Goal: Use online tool/utility: Use online tool/utility

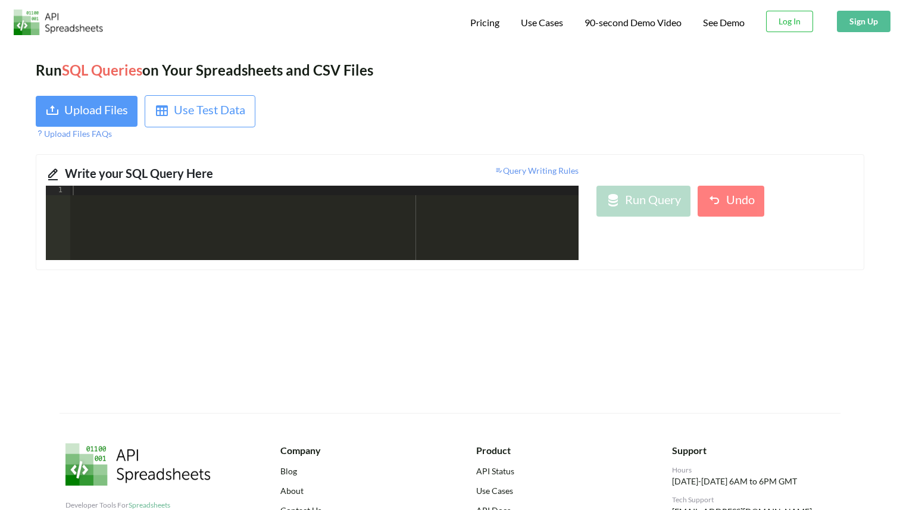
click at [144, 227] on div at bounding box center [324, 232] width 508 height 93
click at [87, 102] on div "Upload Files" at bounding box center [96, 111] width 64 height 21
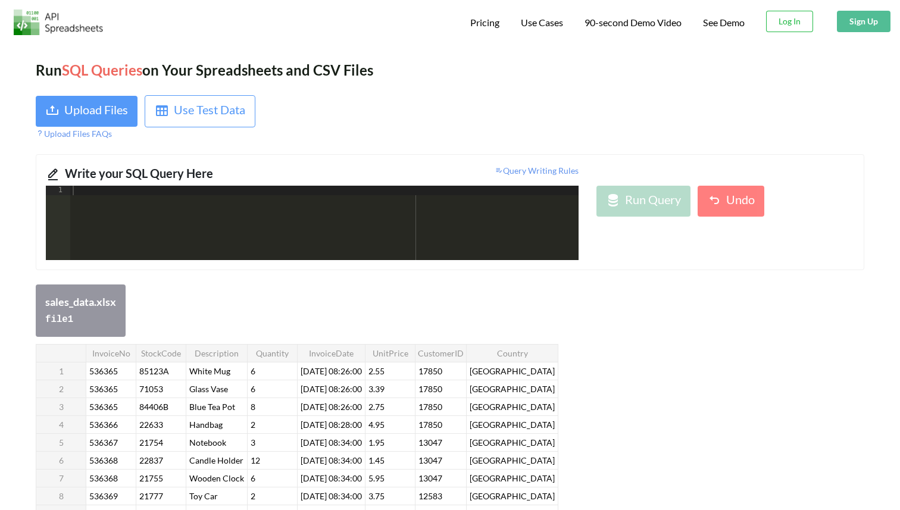
click at [209, 198] on div at bounding box center [324, 232] width 508 height 93
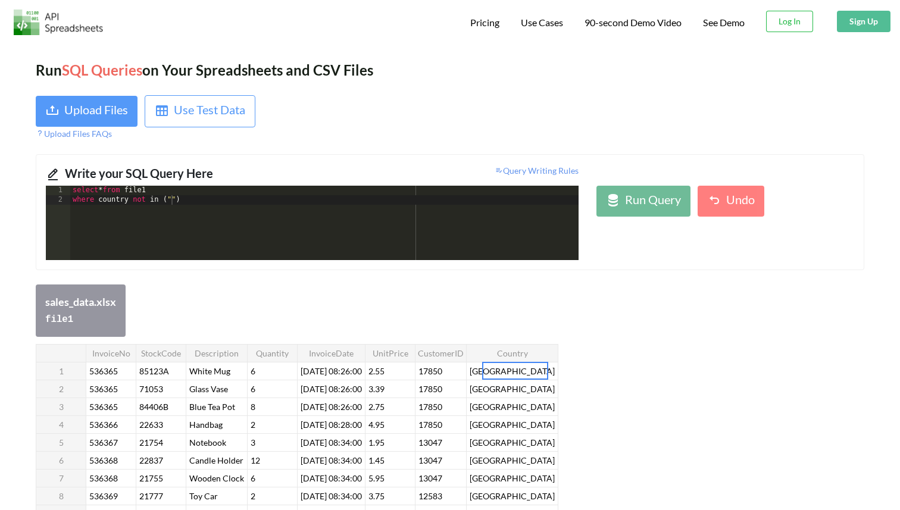
drag, startPoint x: 546, startPoint y: 372, endPoint x: 509, endPoint y: 372, distance: 36.9
click at [171, 201] on div "select * from file1 where country not in ( "" )" at bounding box center [324, 232] width 508 height 93
click at [293, 202] on div "select * from file1 where country not in ( "[GEOGRAPHIC_DATA]" , "[GEOGRAPHIC_D…" at bounding box center [324, 232] width 508 height 93
click at [303, 202] on div "select * from file1 where country not in ( "[GEOGRAPHIC_DATA]" , "[GEOGRAPHIC_D…" at bounding box center [324, 232] width 508 height 93
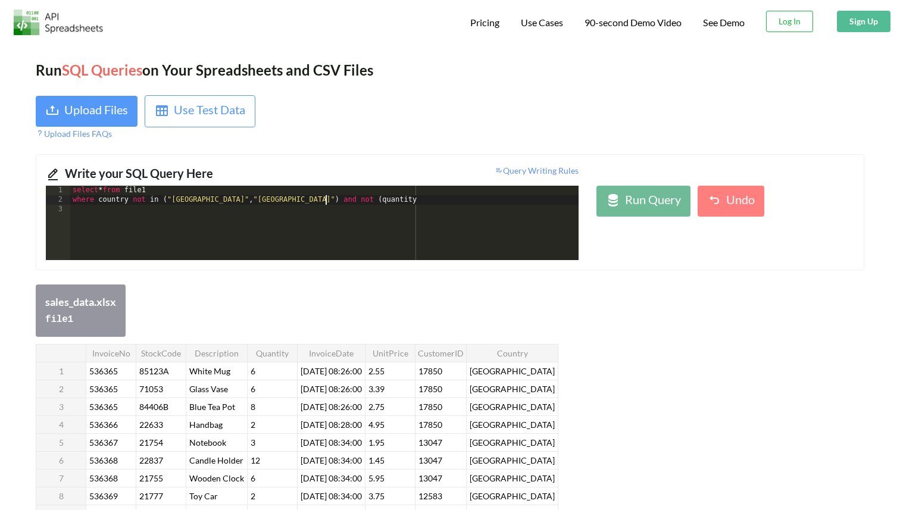
click at [368, 201] on div "select * from file1 where country not in ( "[GEOGRAPHIC_DATA]" , "[GEOGRAPHIC_D…" at bounding box center [324, 232] width 508 height 93
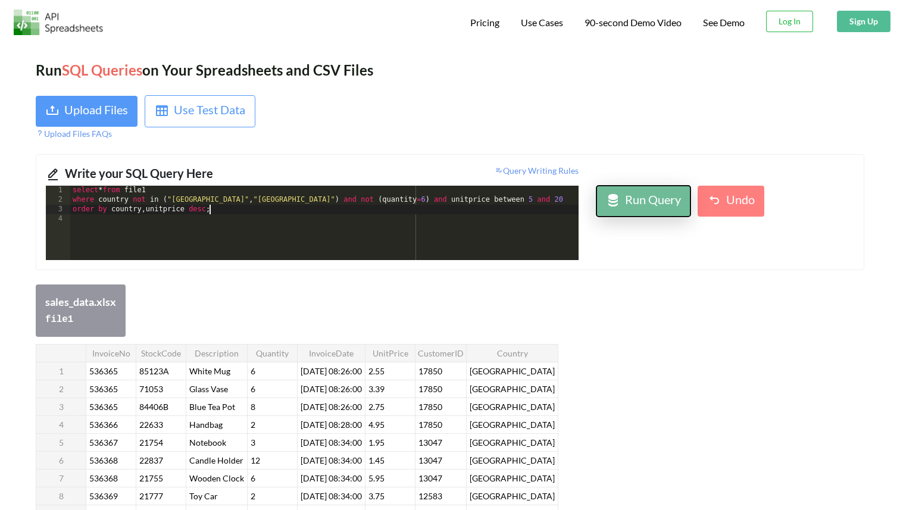
click at [652, 198] on div "Run Query" at bounding box center [653, 200] width 56 height 21
click at [657, 199] on div "Run Query" at bounding box center [653, 200] width 56 height 21
click at [302, 201] on div "select * from file1 where country not in ( "[GEOGRAPHIC_DATA]" , "[GEOGRAPHIC_D…" at bounding box center [324, 232] width 508 height 93
click at [325, 204] on div "select * from file1 where country not in ( "[GEOGRAPHIC_DATA]" , "[GEOGRAPHIC_D…" at bounding box center [324, 232] width 508 height 93
click at [304, 202] on div "select * from file1 where country not in ( "[GEOGRAPHIC_DATA]" , "[GEOGRAPHIC_D…" at bounding box center [324, 232] width 508 height 93
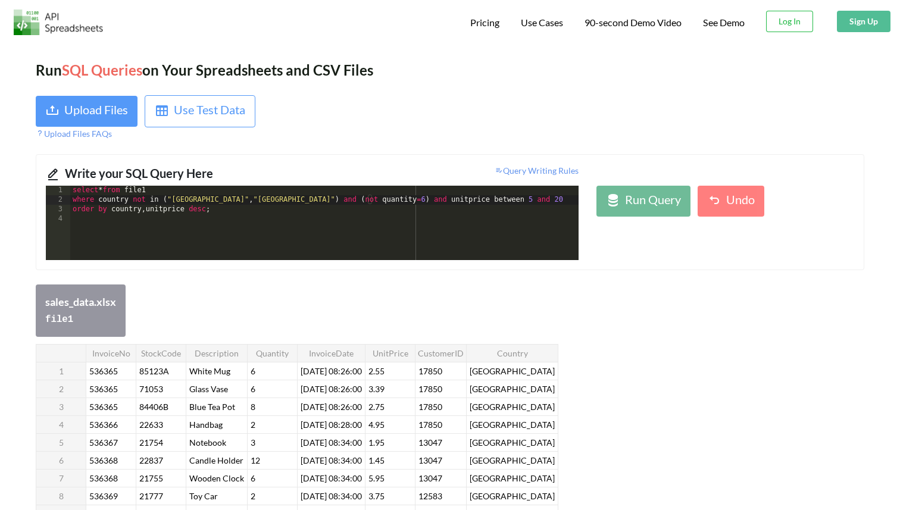
click at [375, 202] on div "select * from file1 where country not in ( "[GEOGRAPHIC_DATA]" , "[GEOGRAPHIC_D…" at bounding box center [324, 232] width 508 height 93
click at [666, 201] on div "Run Query" at bounding box center [653, 200] width 56 height 21
click at [101, 202] on div "select * from file1 where country not in ( "[GEOGRAPHIC_DATA]" , "[GEOGRAPHIC_D…" at bounding box center [324, 232] width 508 height 93
click at [330, 201] on div "select * from file1 where Country not in ( "[GEOGRAPHIC_DATA]" , "[GEOGRAPHIC_D…" at bounding box center [324, 232] width 508 height 93
click at [397, 205] on div "select * from file1 where Country not in ( "[GEOGRAPHIC_DATA]" , "[GEOGRAPHIC_D…" at bounding box center [324, 232] width 508 height 93
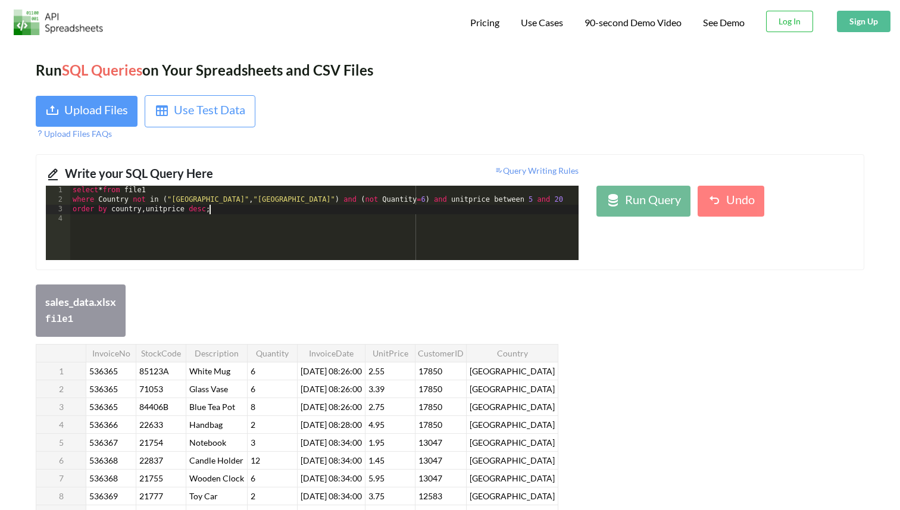
click at [397, 201] on div "select * from file1 where Country not in ( "[GEOGRAPHIC_DATA]" , "[GEOGRAPHIC_D…" at bounding box center [324, 232] width 508 height 93
click at [414, 203] on div "select * from file1 where Country not in ( "[GEOGRAPHIC_DATA]" , "[GEOGRAPHIC_D…" at bounding box center [324, 232] width 508 height 93
click at [115, 213] on div "select * from file1 where Country not in ( "[GEOGRAPHIC_DATA]" , "[GEOGRAPHIC_D…" at bounding box center [324, 232] width 508 height 93
click at [143, 212] on div "select * from file1 where Country not in ( "[GEOGRAPHIC_DATA]" , "[GEOGRAPHIC_D…" at bounding box center [324, 232] width 508 height 93
click at [149, 212] on div "select * from file1 where Country not in ( "[GEOGRAPHIC_DATA]" , "[GEOGRAPHIC_D…" at bounding box center [324, 232] width 508 height 93
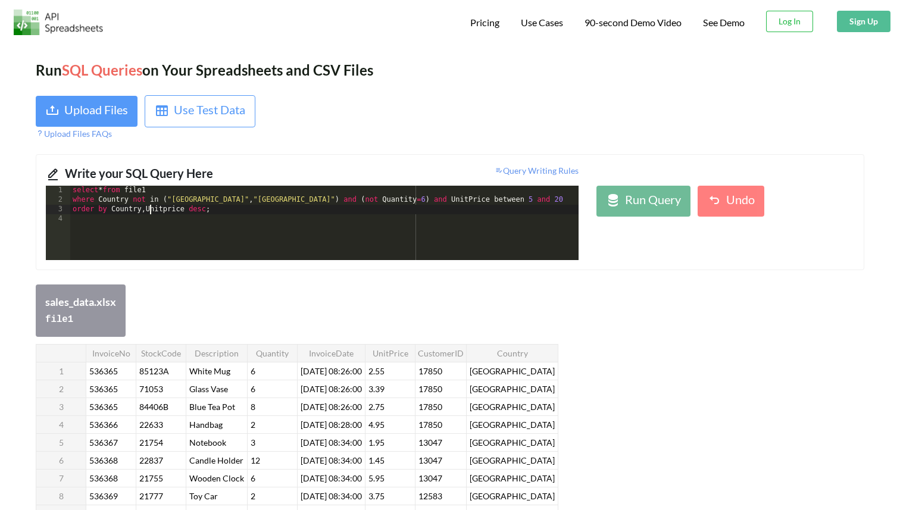
click at [167, 213] on div "select * from file1 where Country not in ( "[GEOGRAPHIC_DATA]" , "[GEOGRAPHIC_D…" at bounding box center [324, 232] width 508 height 93
click at [635, 208] on div "Run Query" at bounding box center [653, 200] width 56 height 21
click at [235, 199] on div "select * from file1 where Country not in ( "[GEOGRAPHIC_DATA]" , "[GEOGRAPHIC_D…" at bounding box center [324, 232] width 508 height 93
click at [170, 203] on div "select * from file1 where Country not in ( "[GEOGRAPHIC_DATA]," [GEOGRAPHIC_DAT…" at bounding box center [324, 232] width 508 height 93
drag, startPoint x: 227, startPoint y: 200, endPoint x: 166, endPoint y: 199, distance: 61.3
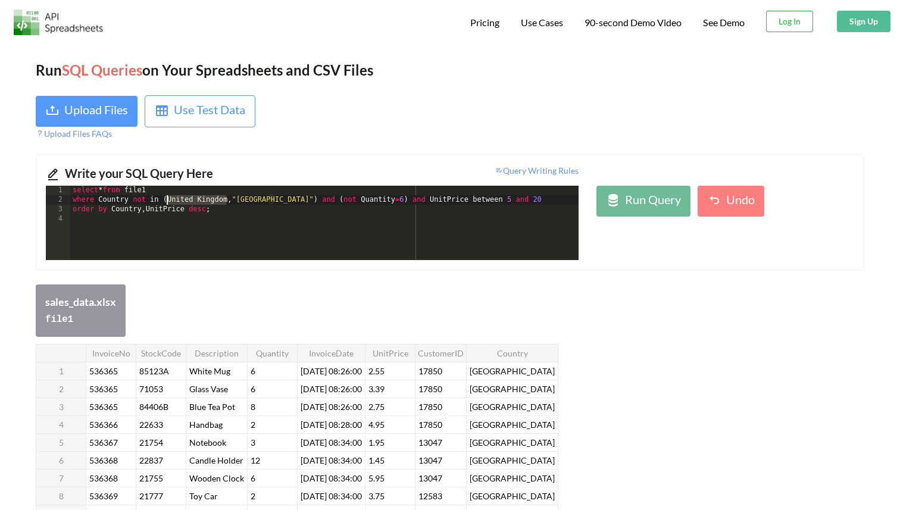
click at [166, 199] on div "select * from file1 where Country not in ( [GEOGRAPHIC_DATA] , "[GEOGRAPHIC_DAT…" at bounding box center [324, 232] width 508 height 93
drag, startPoint x: 278, startPoint y: 199, endPoint x: 239, endPoint y: 196, distance: 38.7
click at [239, 196] on div "select * from file1 where Country not in ( '[GEOGRAPHIC_DATA]' , "[GEOGRAPHIC_D…" at bounding box center [324, 232] width 508 height 93
click at [281, 205] on div "select * from file1 where Country not in ( '[GEOGRAPHIC_DATA]' , '"[GEOGRAPHIC_…" at bounding box center [324, 232] width 508 height 93
click at [246, 202] on div "select * from file1 where Country not in ( '[GEOGRAPHIC_DATA]' , '"[GEOGRAPHIC_…" at bounding box center [324, 232] width 508 height 93
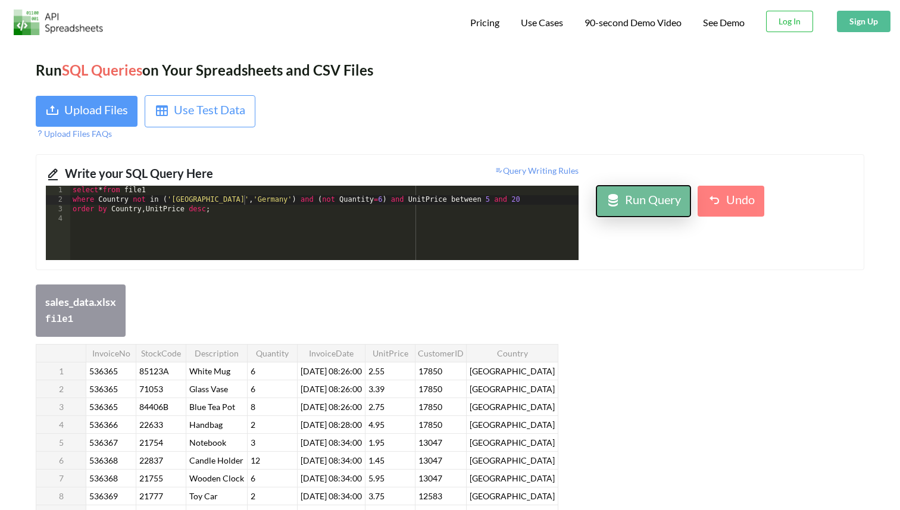
click at [635, 192] on div "Run Query" at bounding box center [653, 200] width 56 height 21
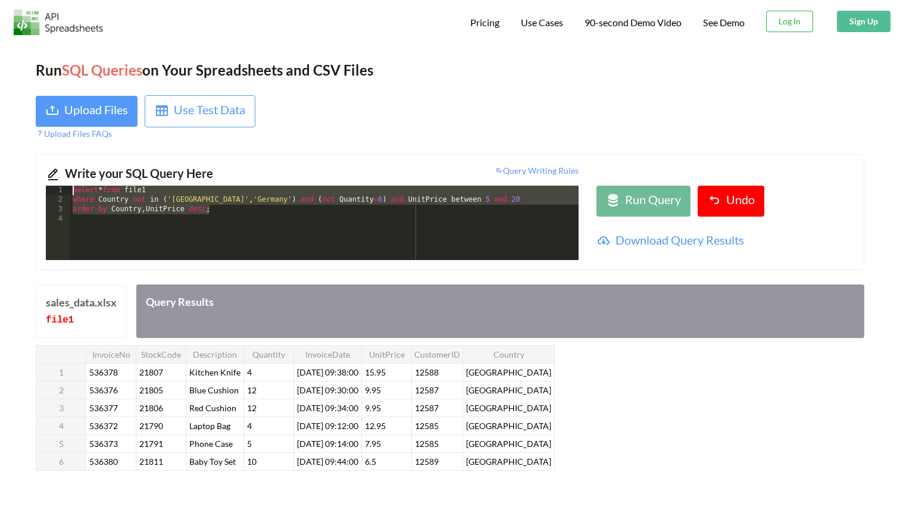
drag, startPoint x: 212, startPoint y: 212, endPoint x: 38, endPoint y: 180, distance: 177.4
click at [38, 180] on div "Write your SQL Query Here Query Writing Rules 1 2 3 4 select * from file1 where…" at bounding box center [450, 212] width 828 height 116
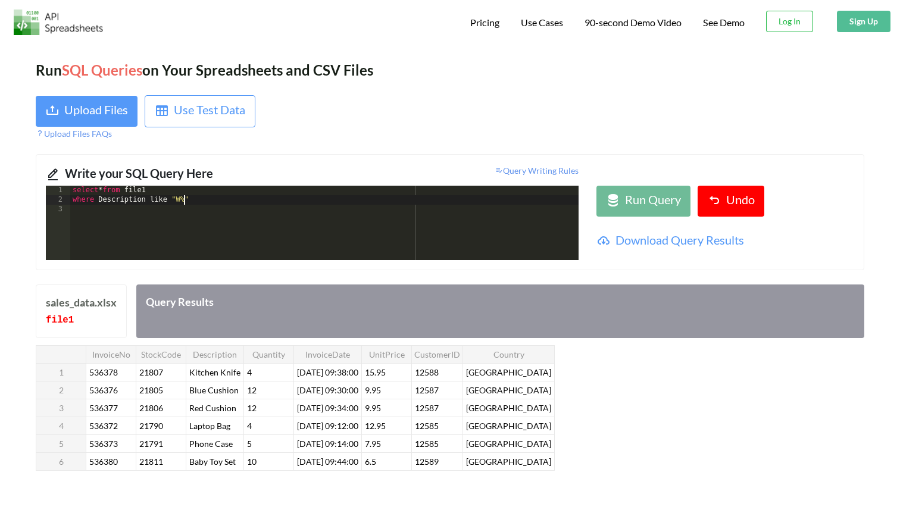
click at [208, 203] on div "select * from file1 where Description like "W%"" at bounding box center [324, 232] width 508 height 93
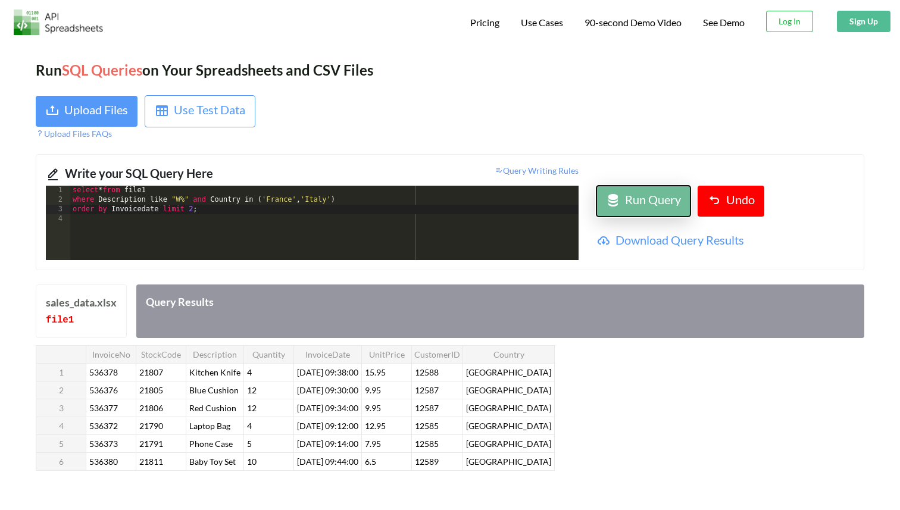
click at [647, 199] on div "Run Query" at bounding box center [653, 200] width 56 height 21
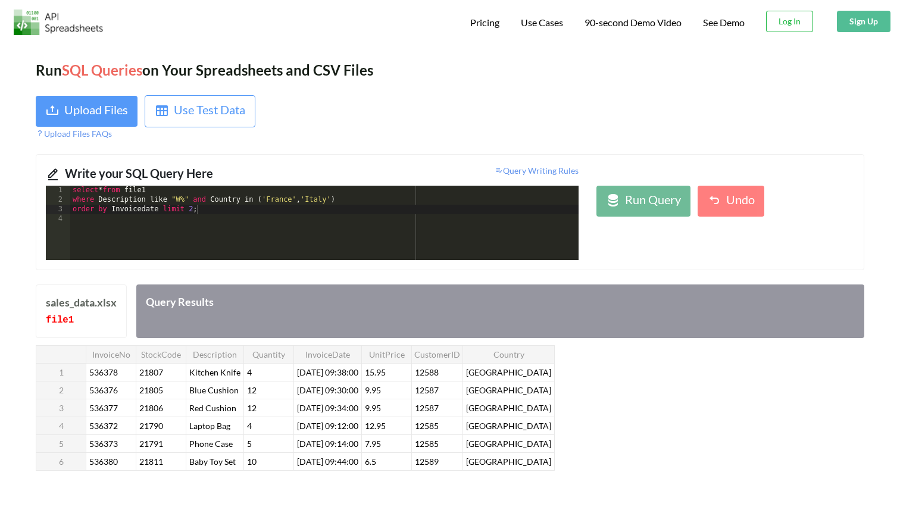
click at [188, 198] on div "select * from file1 where Description like "W%" and Country in ( '[GEOGRAPHIC_D…" at bounding box center [324, 232] width 508 height 93
click at [174, 199] on div "select * from file1 where Description like " W % and Country in ( '[GEOGRAPHIC_…" at bounding box center [324, 232] width 508 height 93
drag, startPoint x: 180, startPoint y: 198, endPoint x: 171, endPoint y: 199, distance: 8.4
click at [171, 199] on div "select * from file1 where Description like W % and Country in ( '[GEOGRAPHIC_DA…" at bounding box center [324, 232] width 508 height 93
click at [644, 196] on div "Run Query" at bounding box center [653, 200] width 56 height 21
